Goal: Navigation & Orientation: Find specific page/section

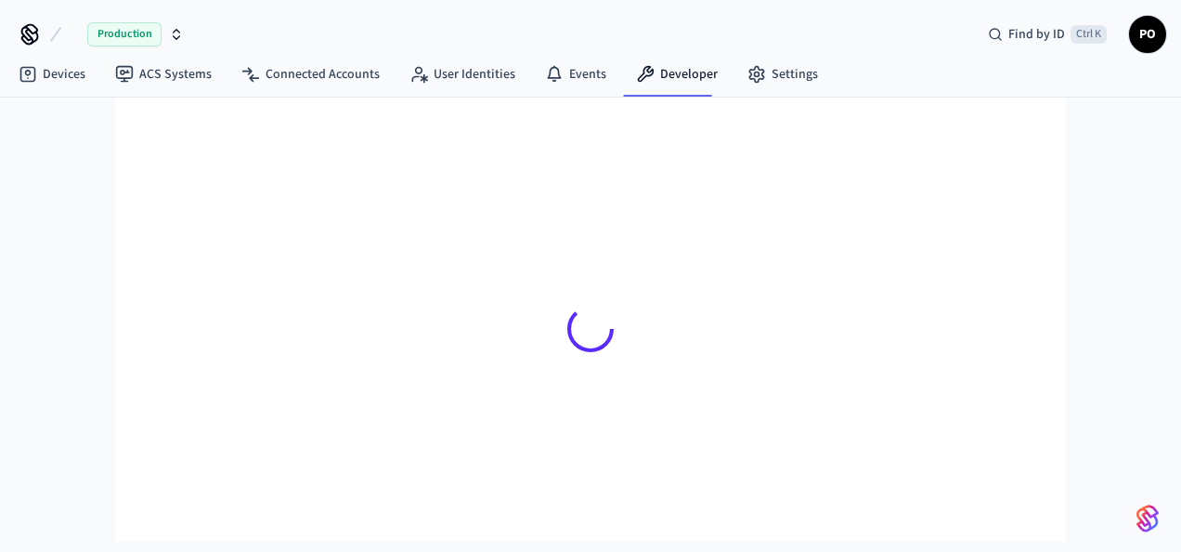
click at [619, 199] on div "Production Find by ID Ctrl K PO Devices ACS Systems Connected Accounts User Ide…" at bounding box center [590, 270] width 1181 height 541
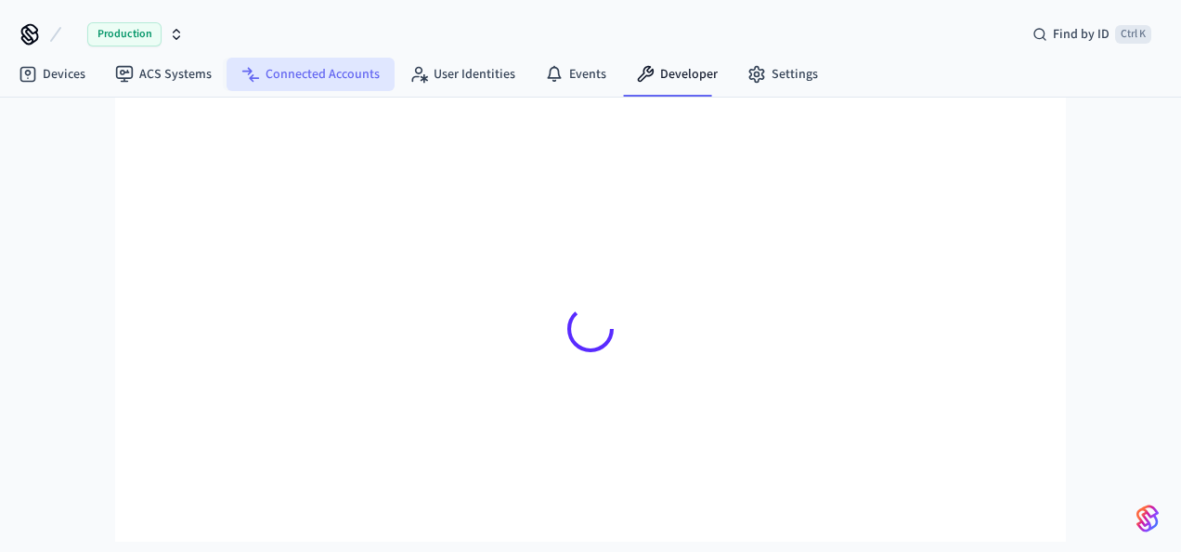
click at [265, 71] on link "Connected Accounts" at bounding box center [311, 74] width 168 height 33
